Goal: Find specific page/section: Find specific page/section

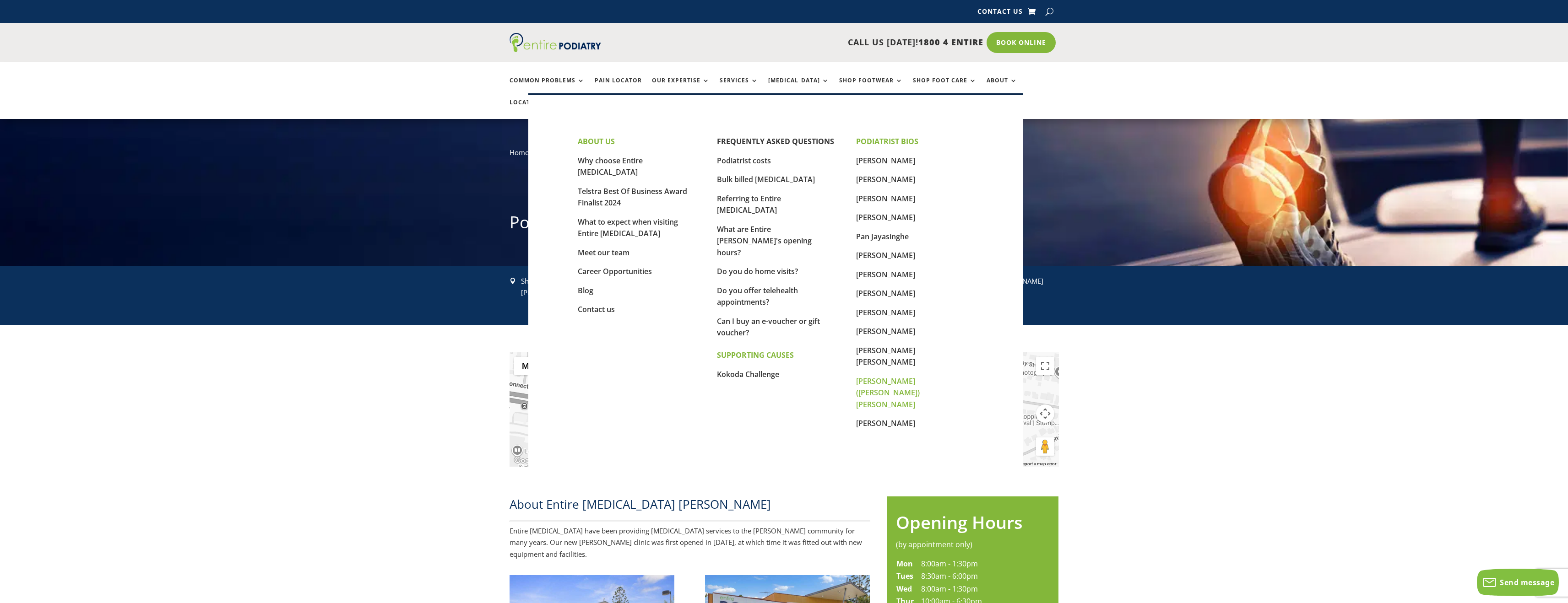
click at [898, 376] on link "[PERSON_NAME] ([PERSON_NAME]) [PERSON_NAME]" at bounding box center [887, 392] width 64 height 33
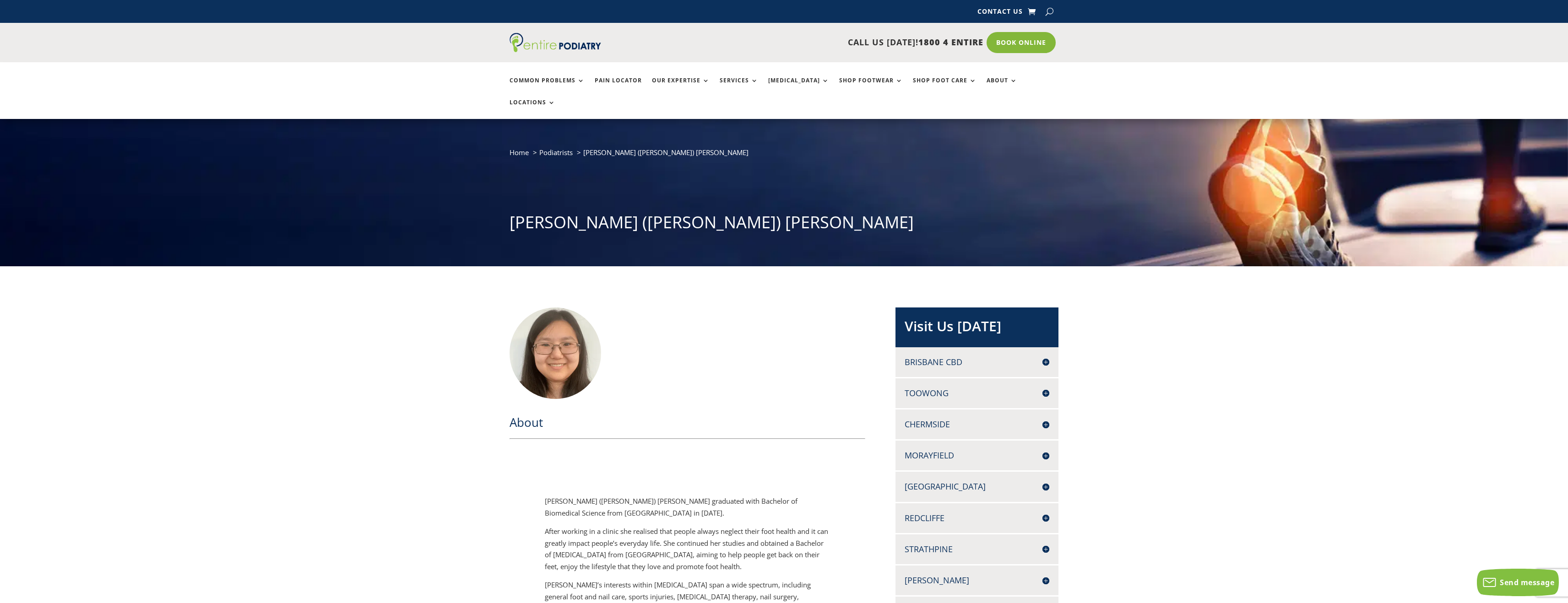
click at [561, 147] on li "Podiatrists" at bounding box center [561, 153] width 44 height 12
click at [562, 148] on span "Podiatrists" at bounding box center [556, 152] width 33 height 9
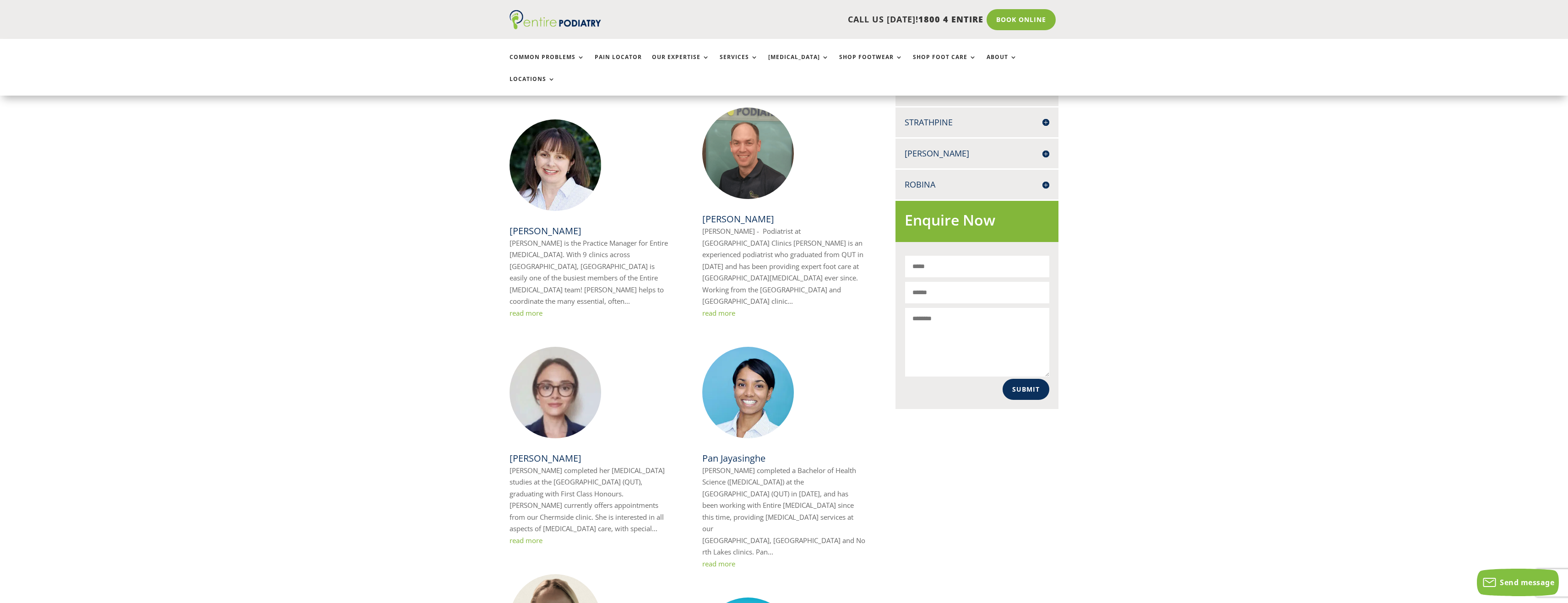
scroll to position [437, 0]
